Goal: Task Accomplishment & Management: Use online tool/utility

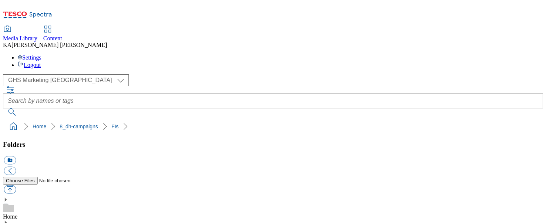
scroll to position [192, 0]
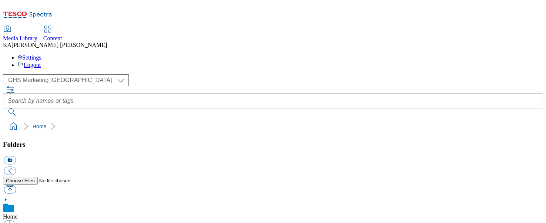
scroll to position [117, 0]
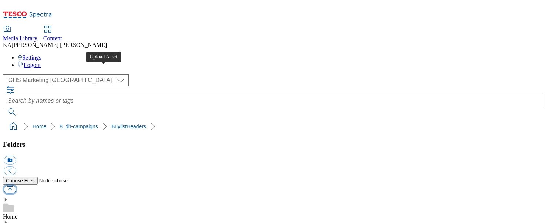
click at [16, 186] on button "button" at bounding box center [10, 190] width 12 height 9
type input "C:\fakepath\1757660986864-ad541952_Nivea_LegoBrand_H_1184x333_V2.jpg"
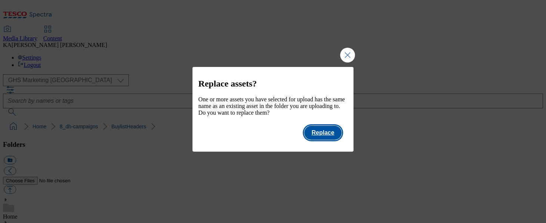
click at [331, 140] on button "Replace" at bounding box center [323, 133] width 37 height 14
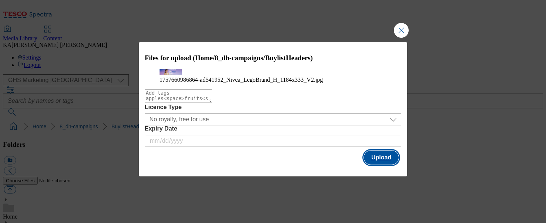
click at [376, 165] on button "Upload" at bounding box center [381, 158] width 35 height 14
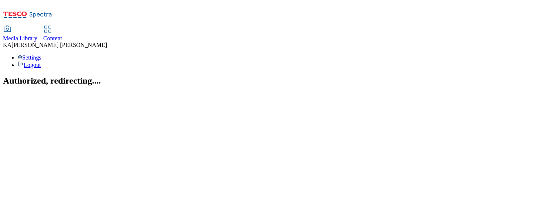
click at [62, 35] on span "Content" at bounding box center [52, 38] width 19 height 6
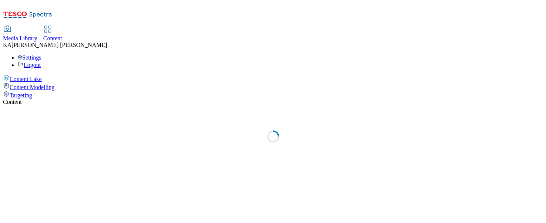
select select "ghs-[GEOGRAPHIC_DATA]"
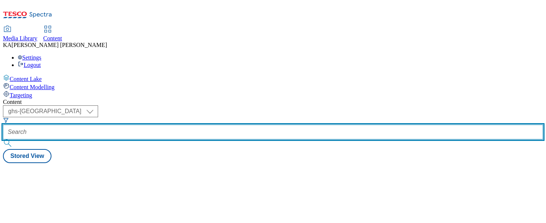
click at [171, 125] on input "text" at bounding box center [273, 132] width 541 height 15
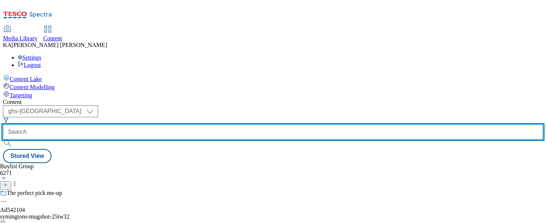
paste input "beiersdorf-[GEOGRAPHIC_DATA]-25tw30"
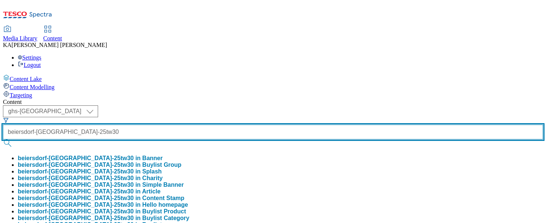
type input "beiersdorf-[GEOGRAPHIC_DATA]-25tw30"
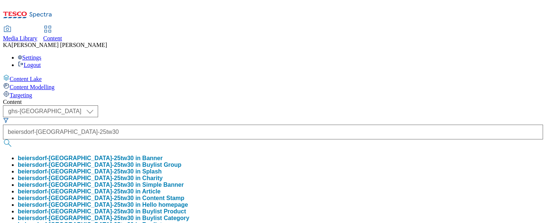
scroll to position [0, 0]
click at [170, 162] on button "beiersdorf-nivea-25tw30 in Buylist Group" at bounding box center [100, 165] width 164 height 7
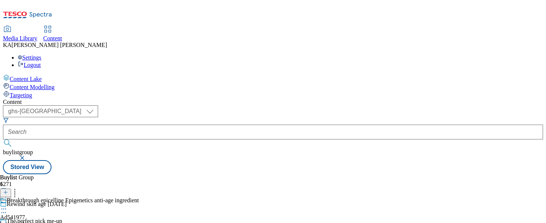
click at [7, 206] on icon at bounding box center [3, 209] width 7 height 7
click at [31, 222] on span "Edit" at bounding box center [27, 225] width 9 height 6
select select "tactical"
select select "supplier funded short term 1-3 weeks"
select select "dunnhumby"
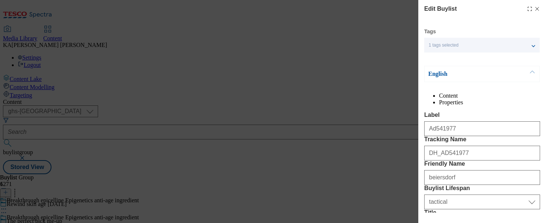
select select "Banner"
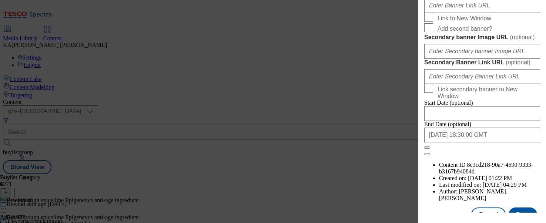
scroll to position [611, 0]
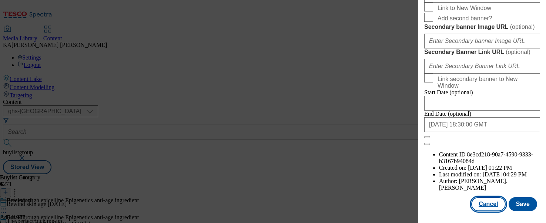
click at [482, 204] on button "Cancel" at bounding box center [489, 204] width 34 height 14
select select "tactical"
select select "supplier funded short term 1-3 weeks"
select select "dunnhumby"
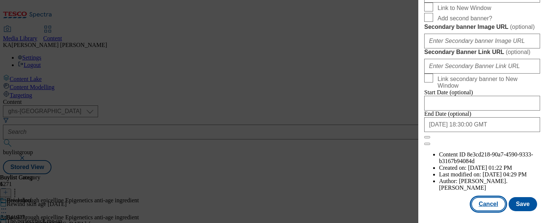
select select "Banner"
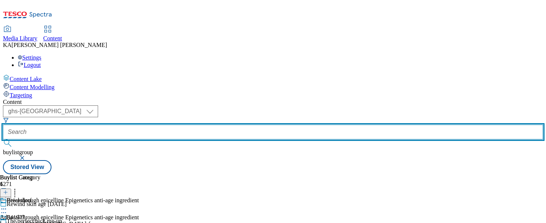
click at [191, 125] on input "text" at bounding box center [273, 132] width 541 height 15
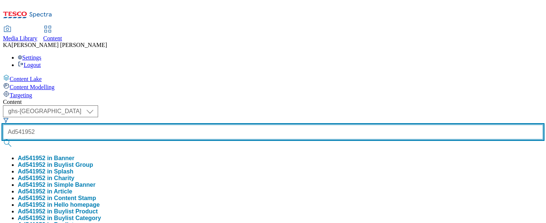
type input "Ad541952"
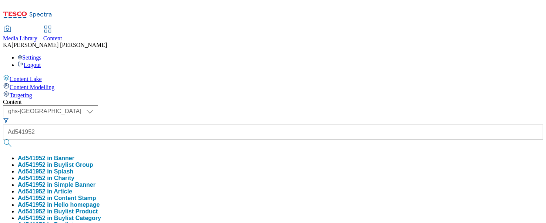
click at [93, 162] on button "Ad541952 in Buylist Group" at bounding box center [56, 165] width 76 height 7
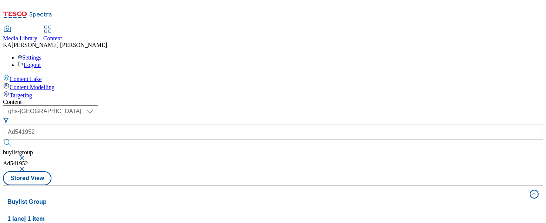
click at [27, 156] on button "button" at bounding box center [22, 158] width 7 height 4
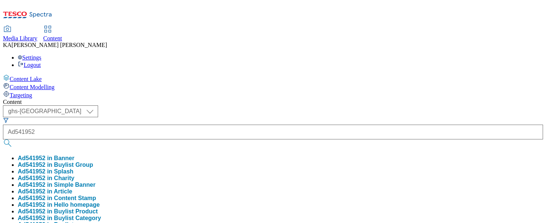
scroll to position [14, 0]
click at [101, 215] on button "Ad541952 in Buylist Category" at bounding box center [59, 218] width 83 height 7
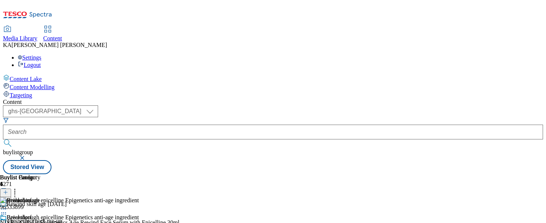
click at [7, 223] on icon at bounding box center [3, 226] width 7 height 7
select select "tactical"
select select "supplier funded short term 1-3 weeks"
select select "dunnhumby"
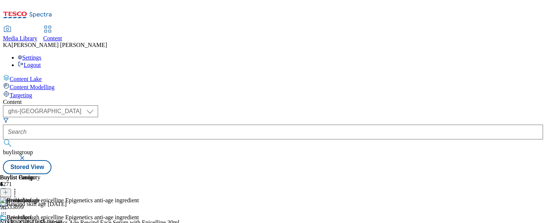
select select "Banner"
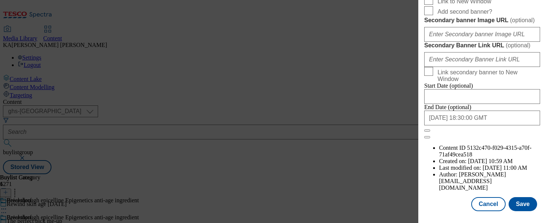
scroll to position [679, 0]
paste input "[URL][DOMAIN_NAME]"
type input "[URL][DOMAIN_NAME]"
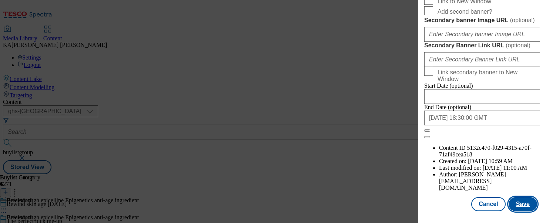
click at [529, 205] on button "Save" at bounding box center [523, 204] width 29 height 14
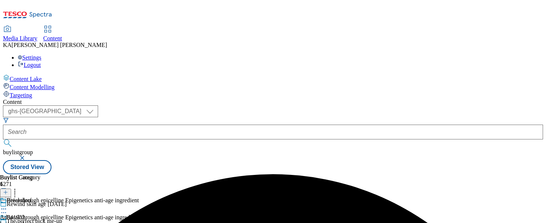
click at [7, 223] on icon at bounding box center [3, 226] width 7 height 7
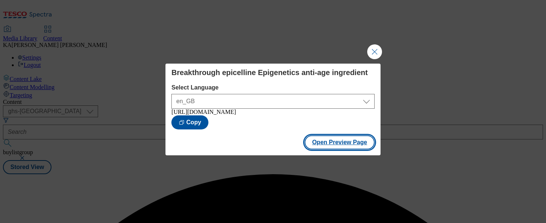
click at [315, 149] on button "Open Preview Page" at bounding box center [340, 143] width 70 height 14
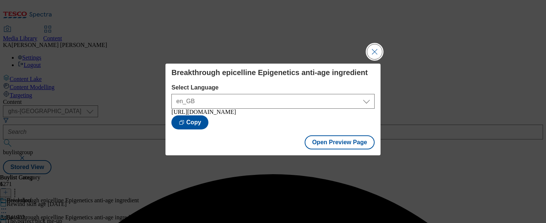
click at [379, 52] on button "Close Modal" at bounding box center [374, 51] width 15 height 15
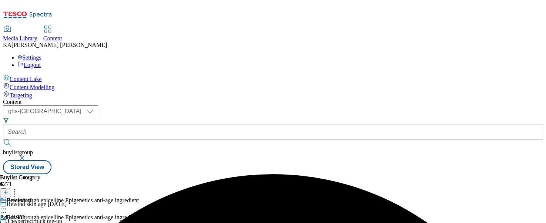
click at [7, 223] on icon at bounding box center [3, 226] width 7 height 7
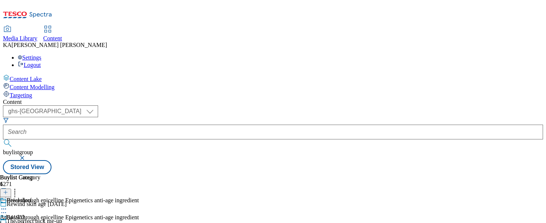
click at [408, 106] on div "( optional ) ghs-roi ghs-[GEOGRAPHIC_DATA] ghs-uk buylistgroup Stored View" at bounding box center [273, 140] width 541 height 69
click at [7, 206] on icon at bounding box center [3, 209] width 7 height 7
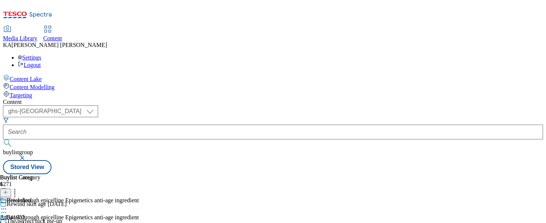
click at [7, 223] on icon at bounding box center [3, 226] width 7 height 7
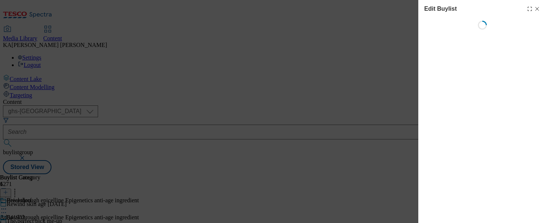
select select "tactical"
select select "supplier funded short term 1-3 weeks"
select select "dunnhumby"
select select "Banner"
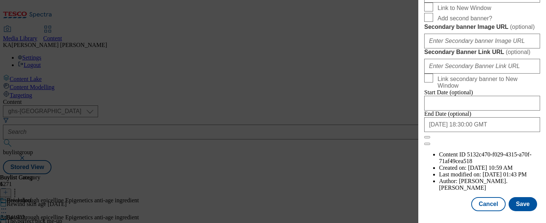
scroll to position [849, 0]
click at [486, 206] on button "Cancel" at bounding box center [489, 204] width 34 height 14
select select "tactical"
select select "supplier funded short term 1-3 weeks"
select select "dunnhumby"
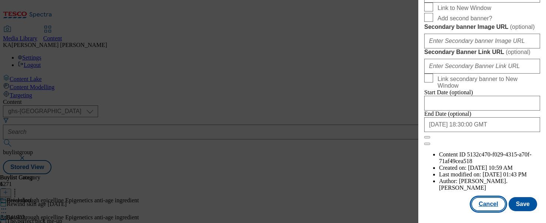
select select "Banner"
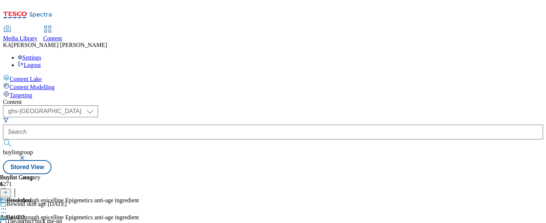
scroll to position [701, 0]
